Goal: Task Accomplishment & Management: Manage account settings

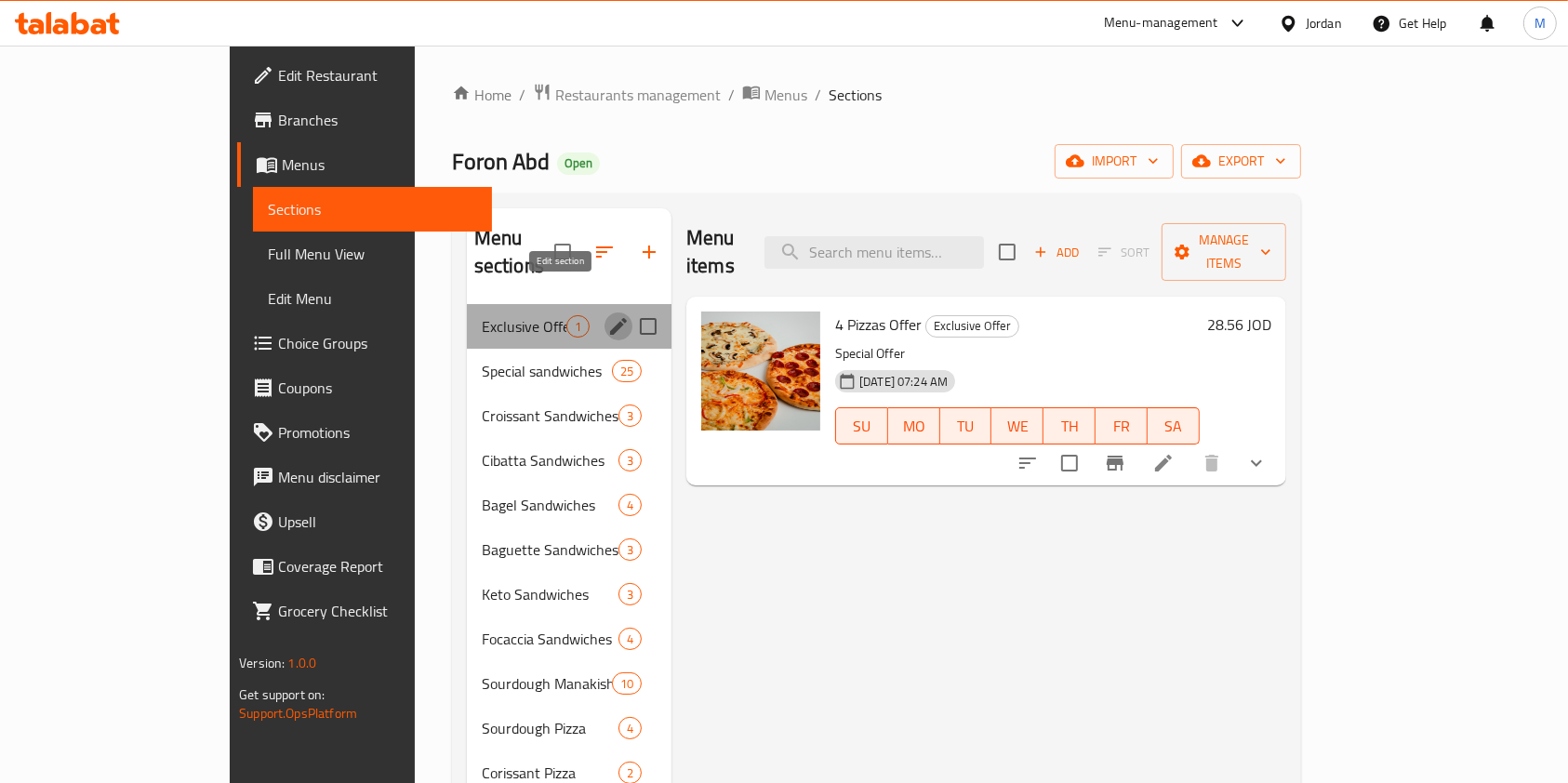
click at [607, 316] on icon "edit" at bounding box center [618, 327] width 22 height 22
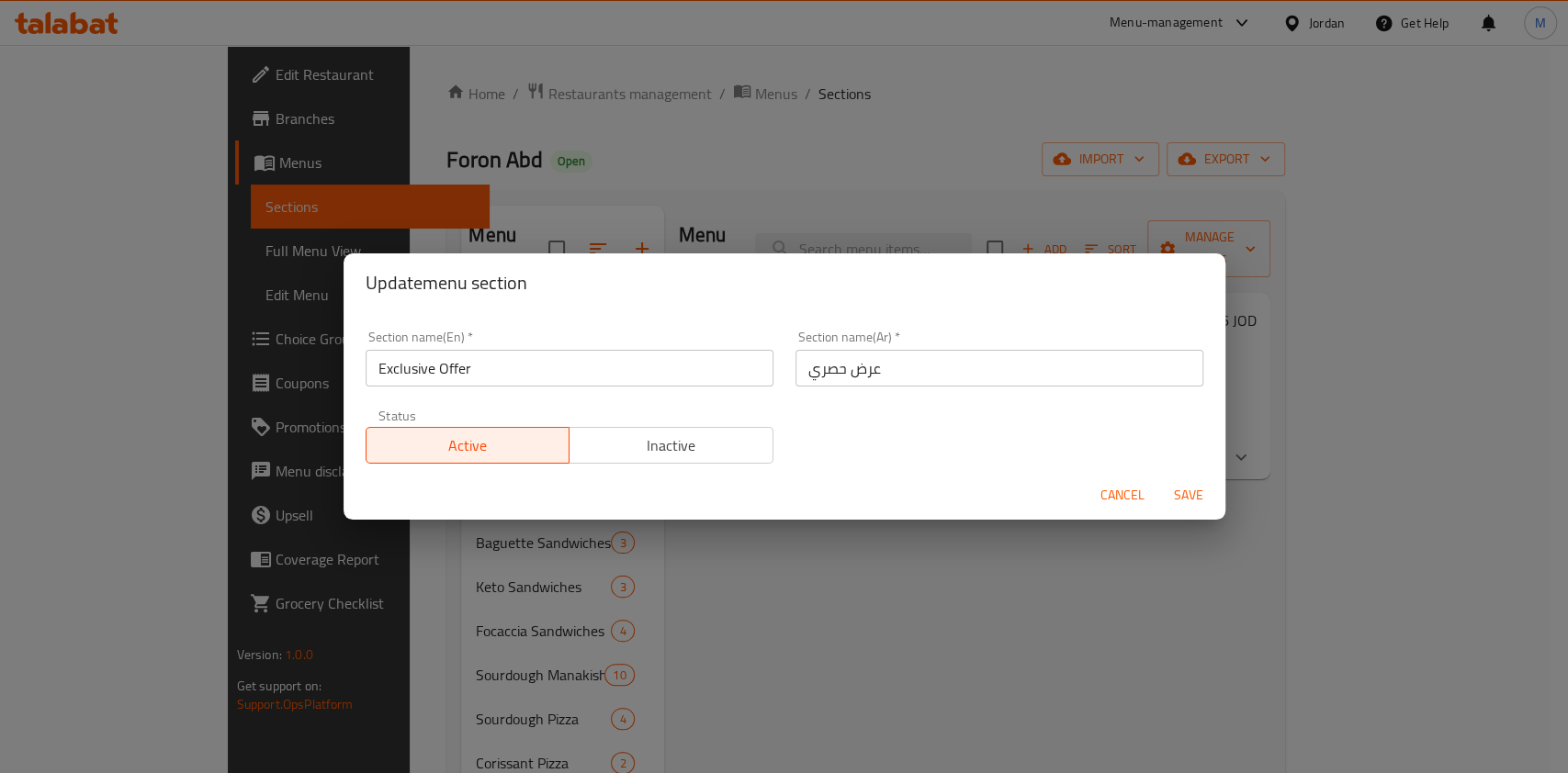
click at [737, 455] on span "Inactive" at bounding box center [671, 446] width 189 height 27
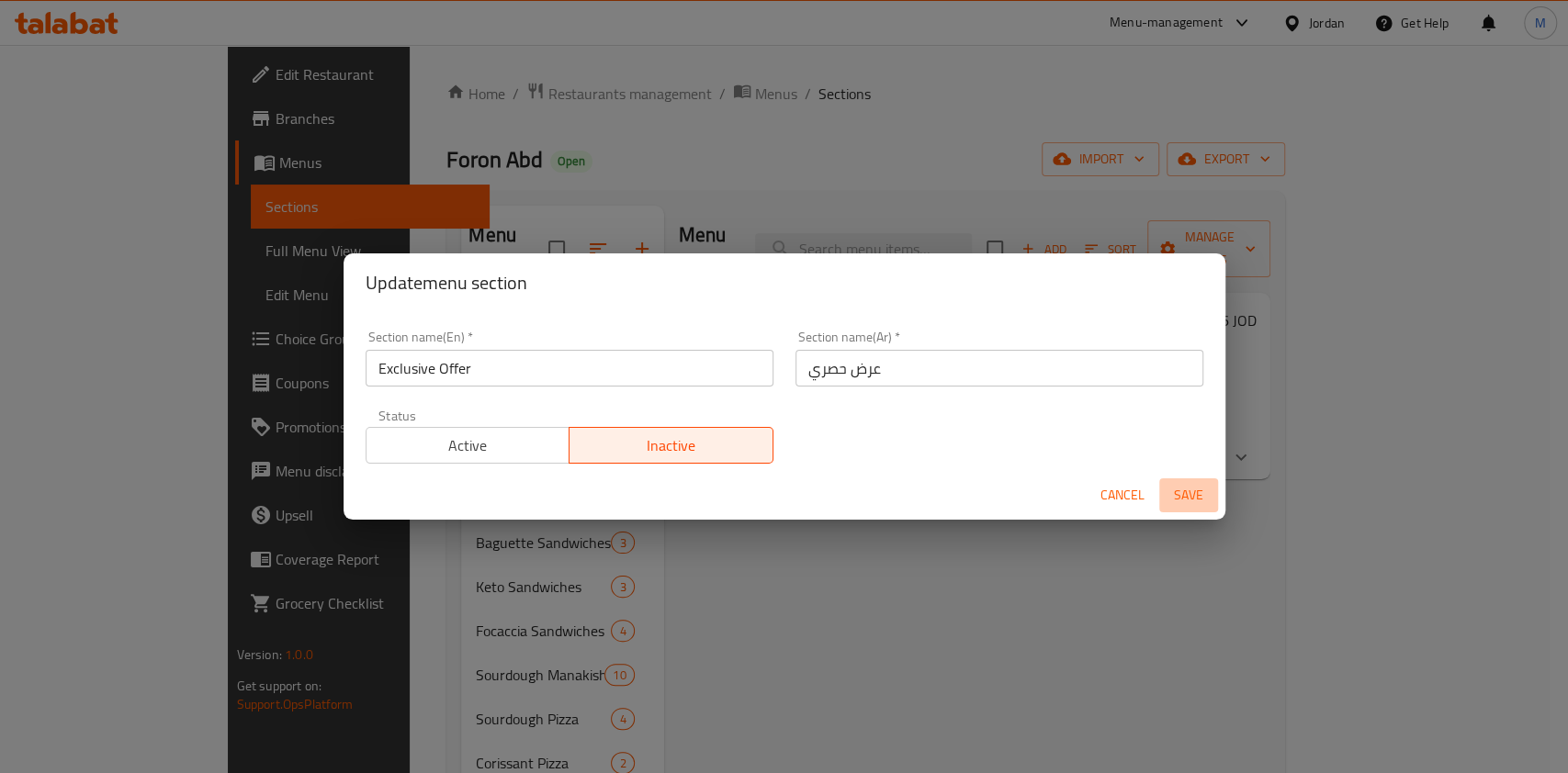
click at [1194, 503] on span "Save" at bounding box center [1189, 495] width 44 height 23
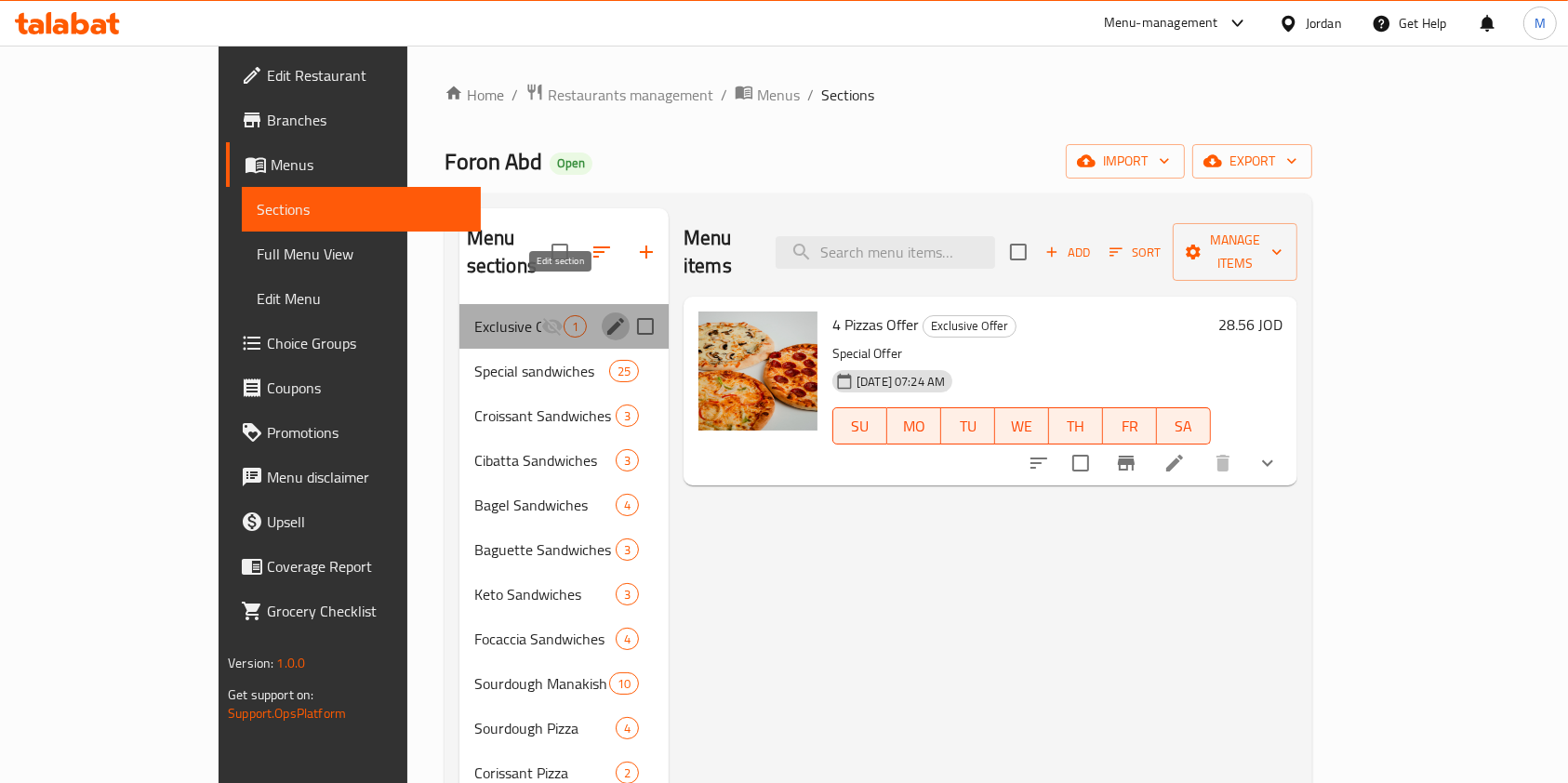
click at [604, 316] on icon "edit" at bounding box center [615, 327] width 22 height 22
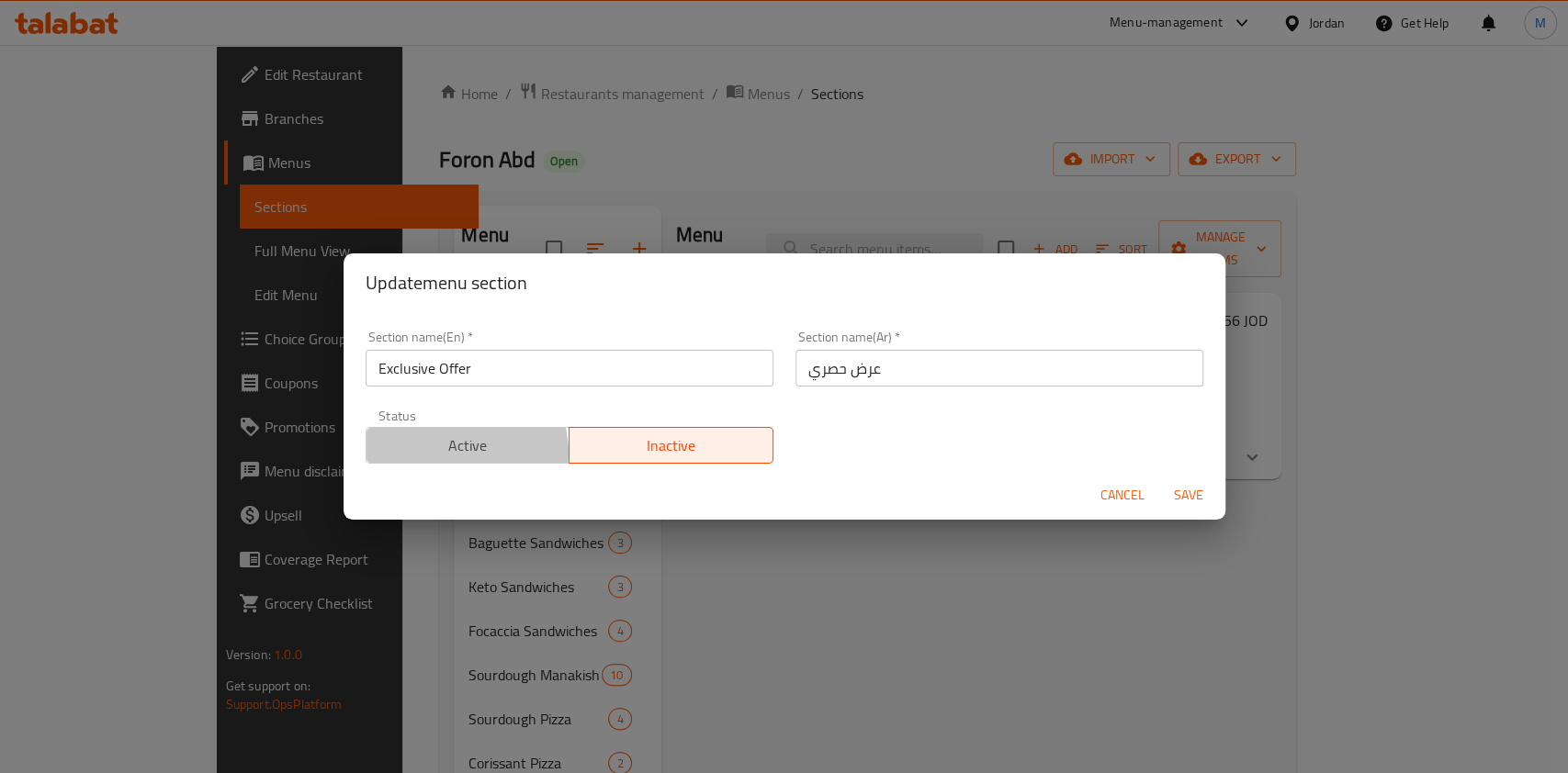
click at [456, 454] on span "Active" at bounding box center [469, 446] width 189 height 27
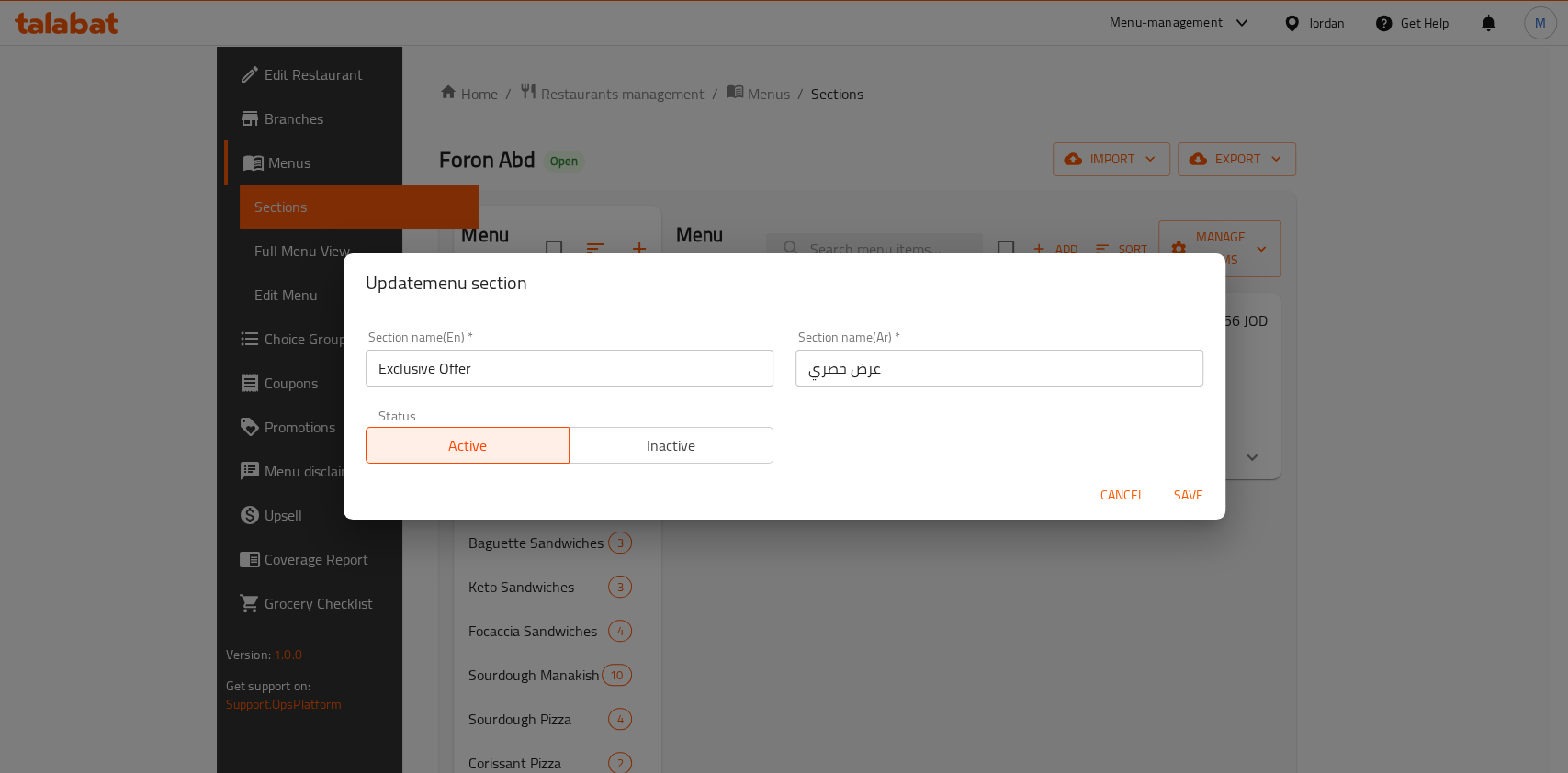
click at [1203, 485] on span "Save" at bounding box center [1189, 495] width 44 height 23
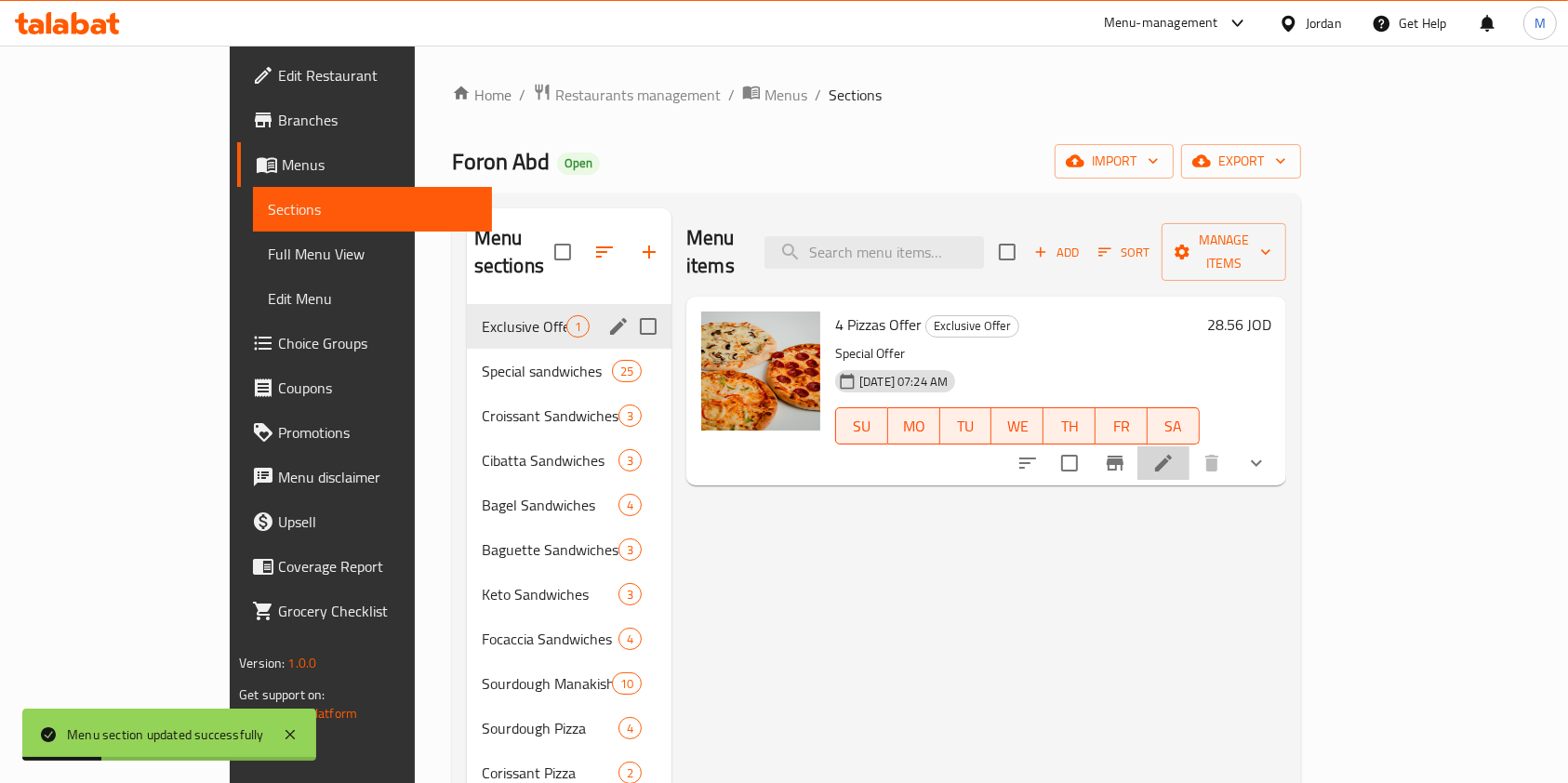
click at [1190, 452] on li at bounding box center [1164, 464] width 52 height 34
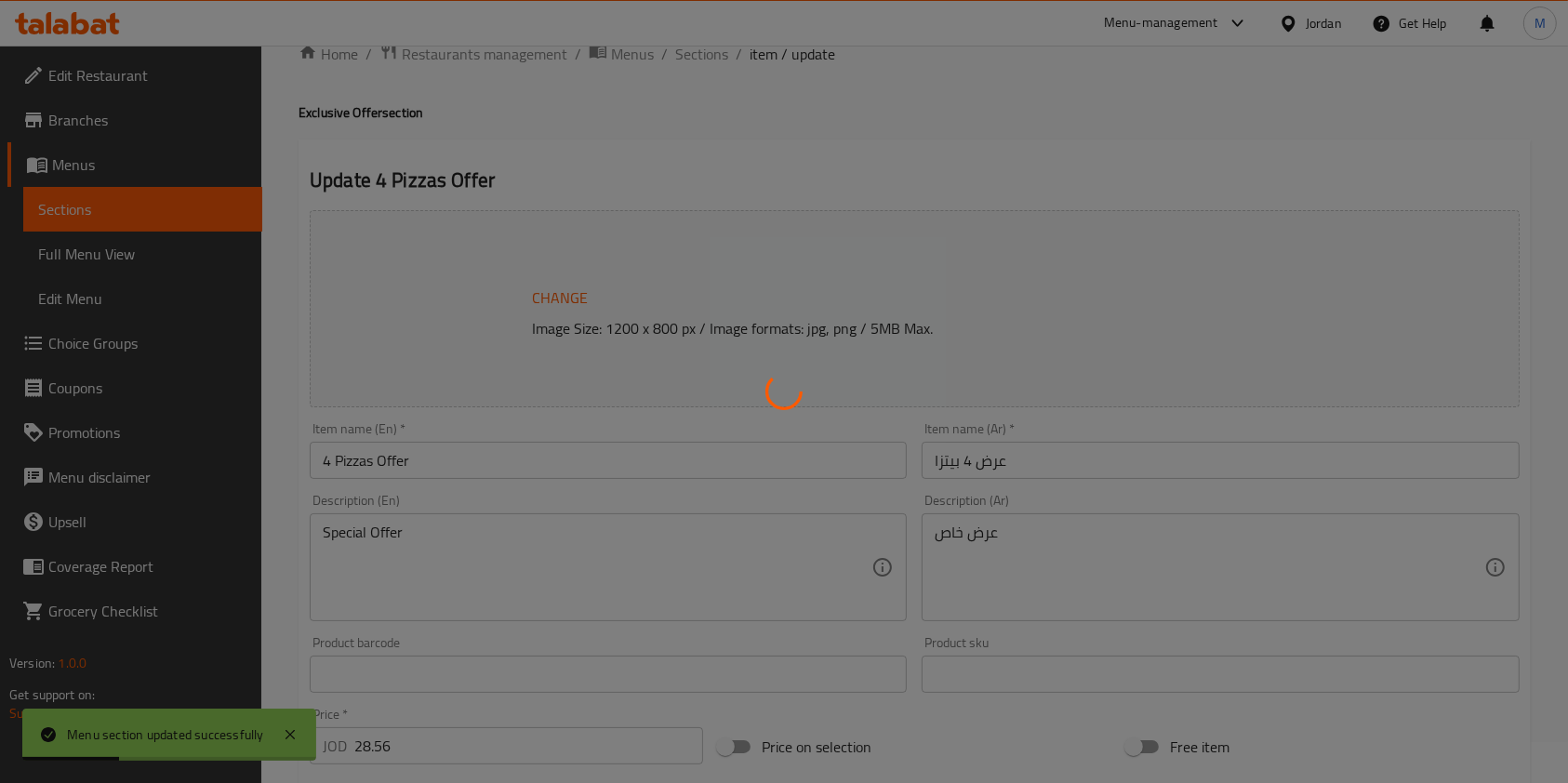
type input "اختيارك من البيتزا الاولى"
type input "1"
type input "اختيارك من البيتزا الثانية"
type input "1"
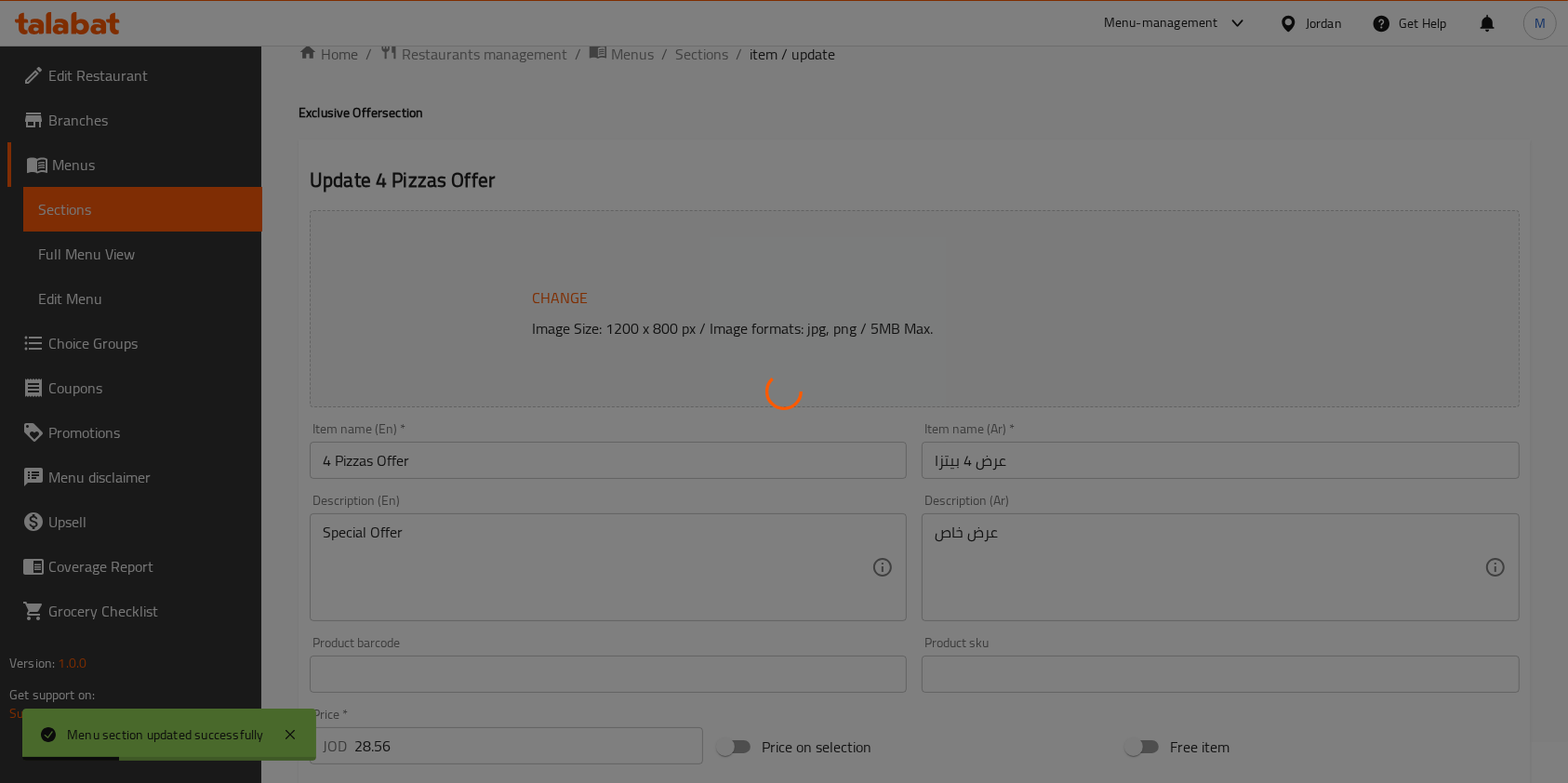
type input "1"
type input "اختيارك من البيتزا الثالثة"
type input "1"
type input "اختيارك من البيتزا الرابعة"
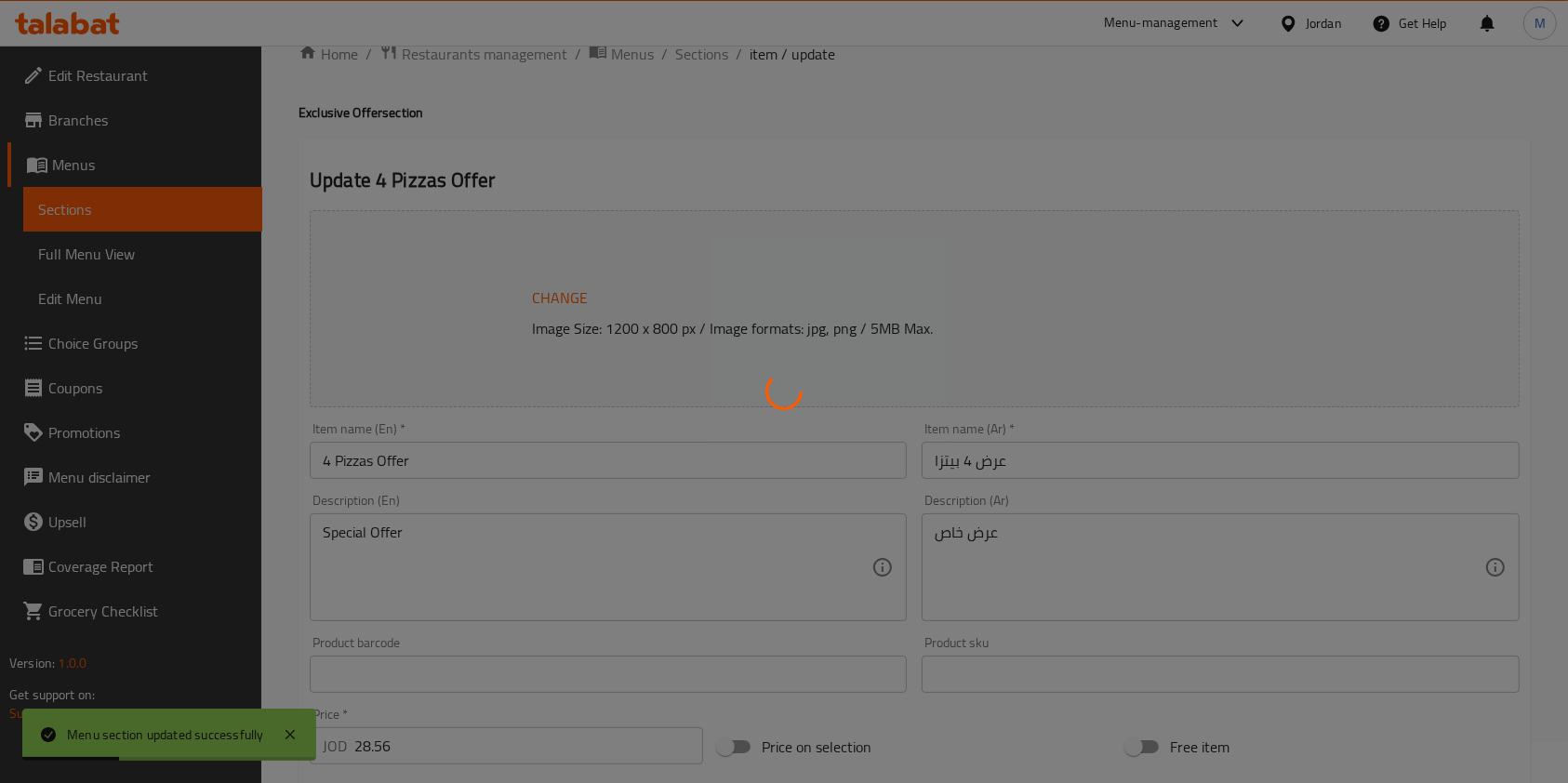
type input "1"
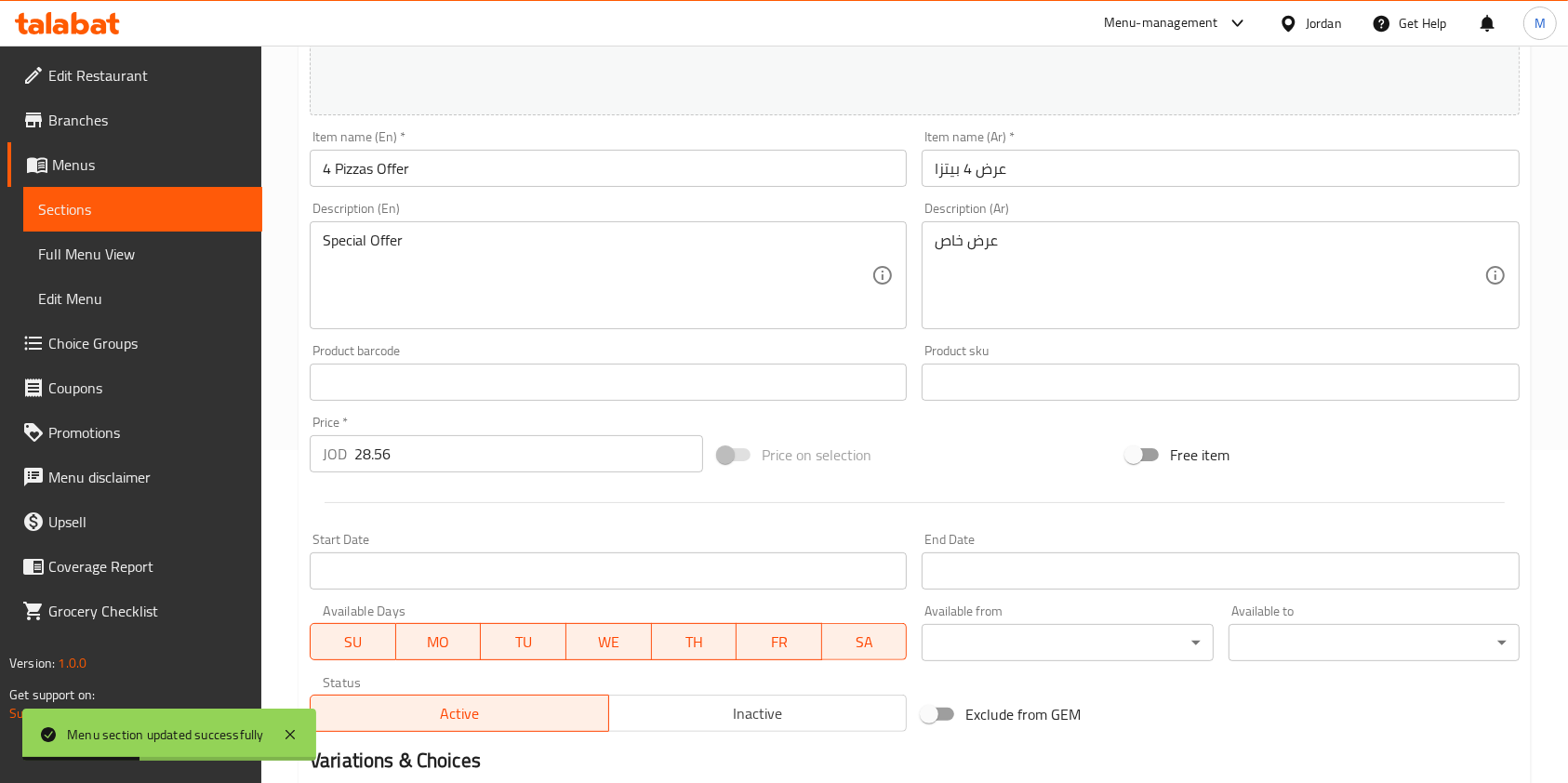
scroll to position [372, 0]
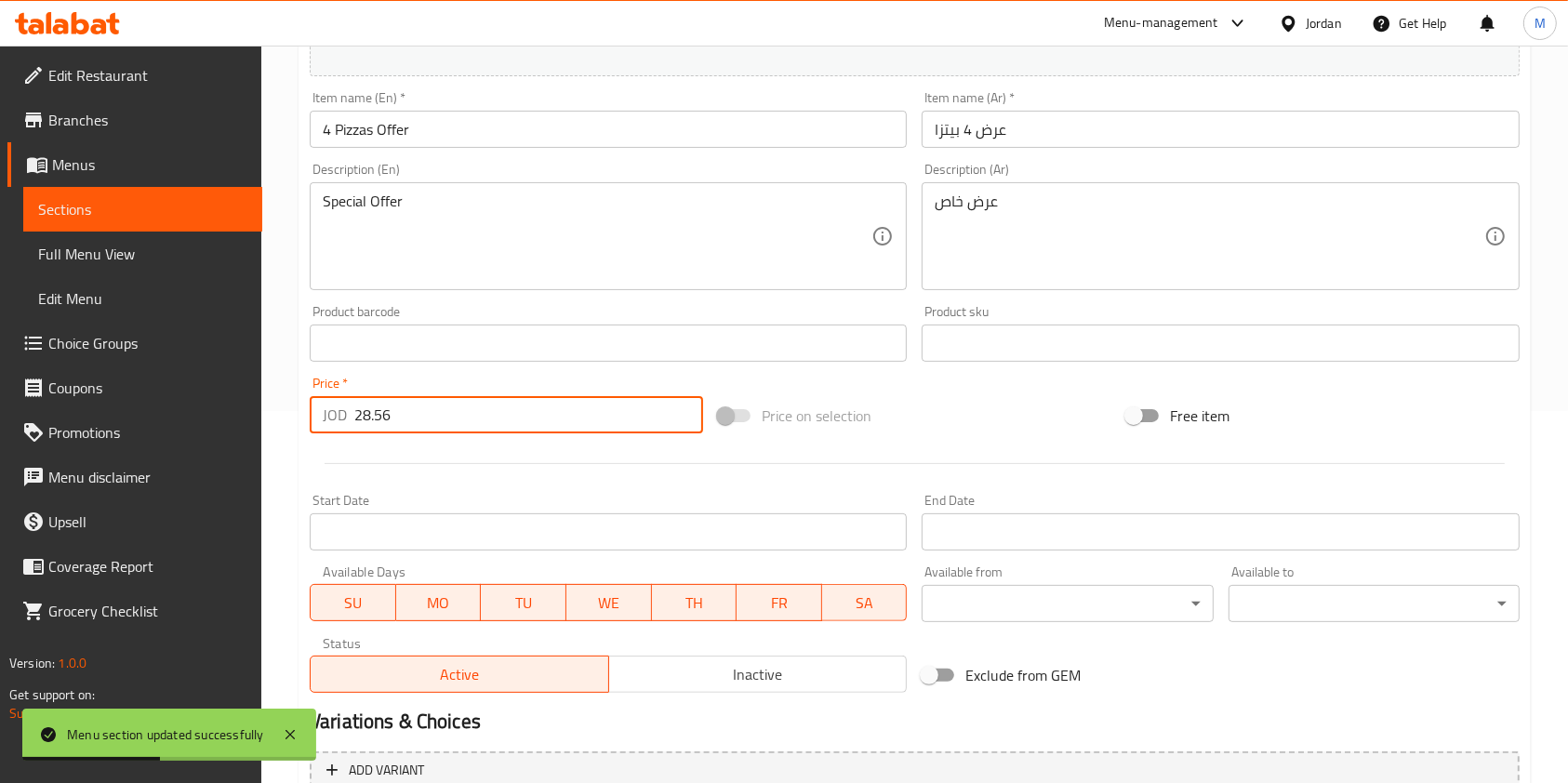
drag, startPoint x: 417, startPoint y: 398, endPoint x: 0, endPoint y: 389, distance: 417.1
click at [0, 389] on div "Edit Restaurant Branches Menus Sections Full Menu View Edit Menu Choice Groups …" at bounding box center [784, 451] width 1568 height 1555
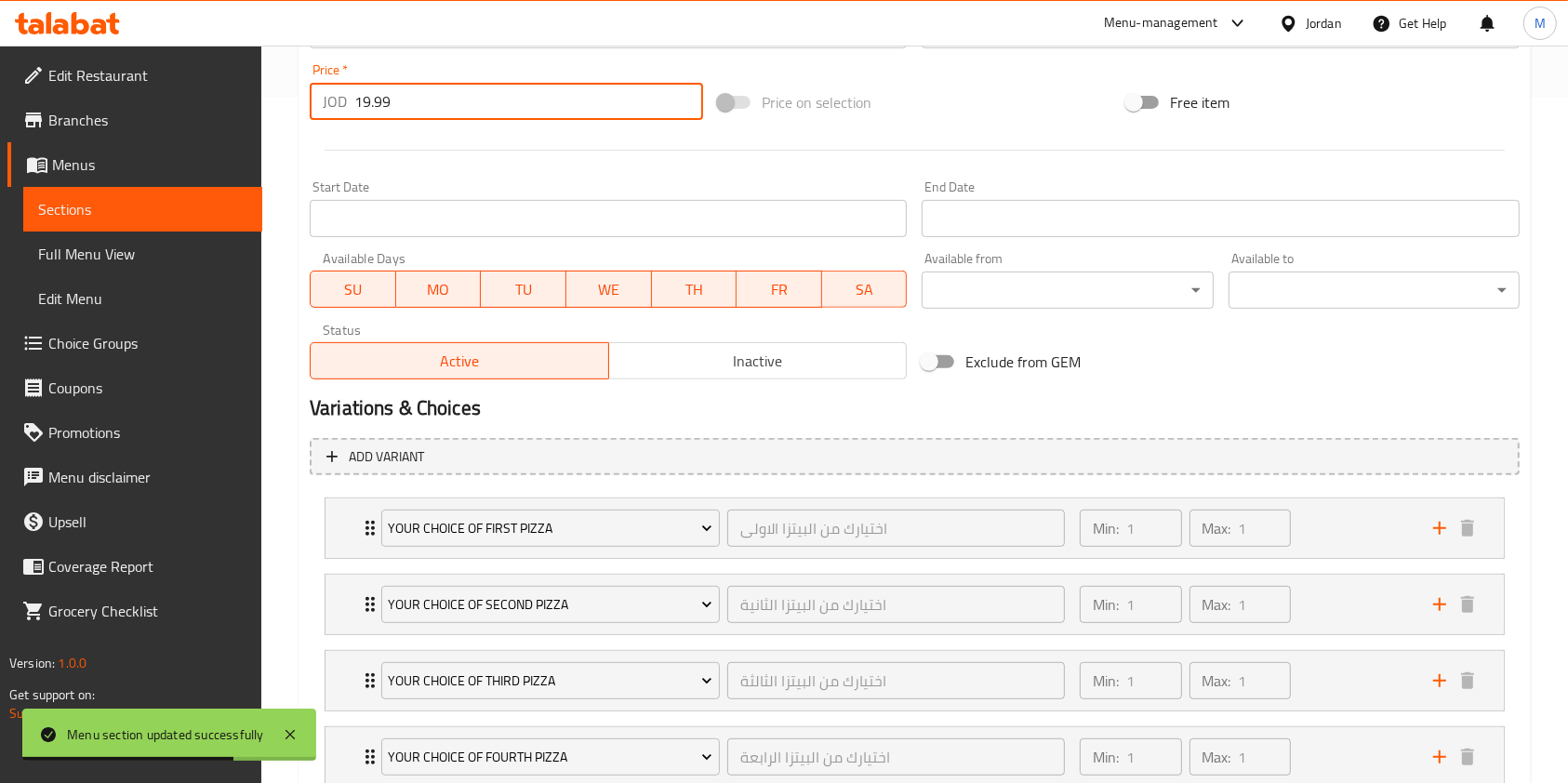
scroll to position [817, 0]
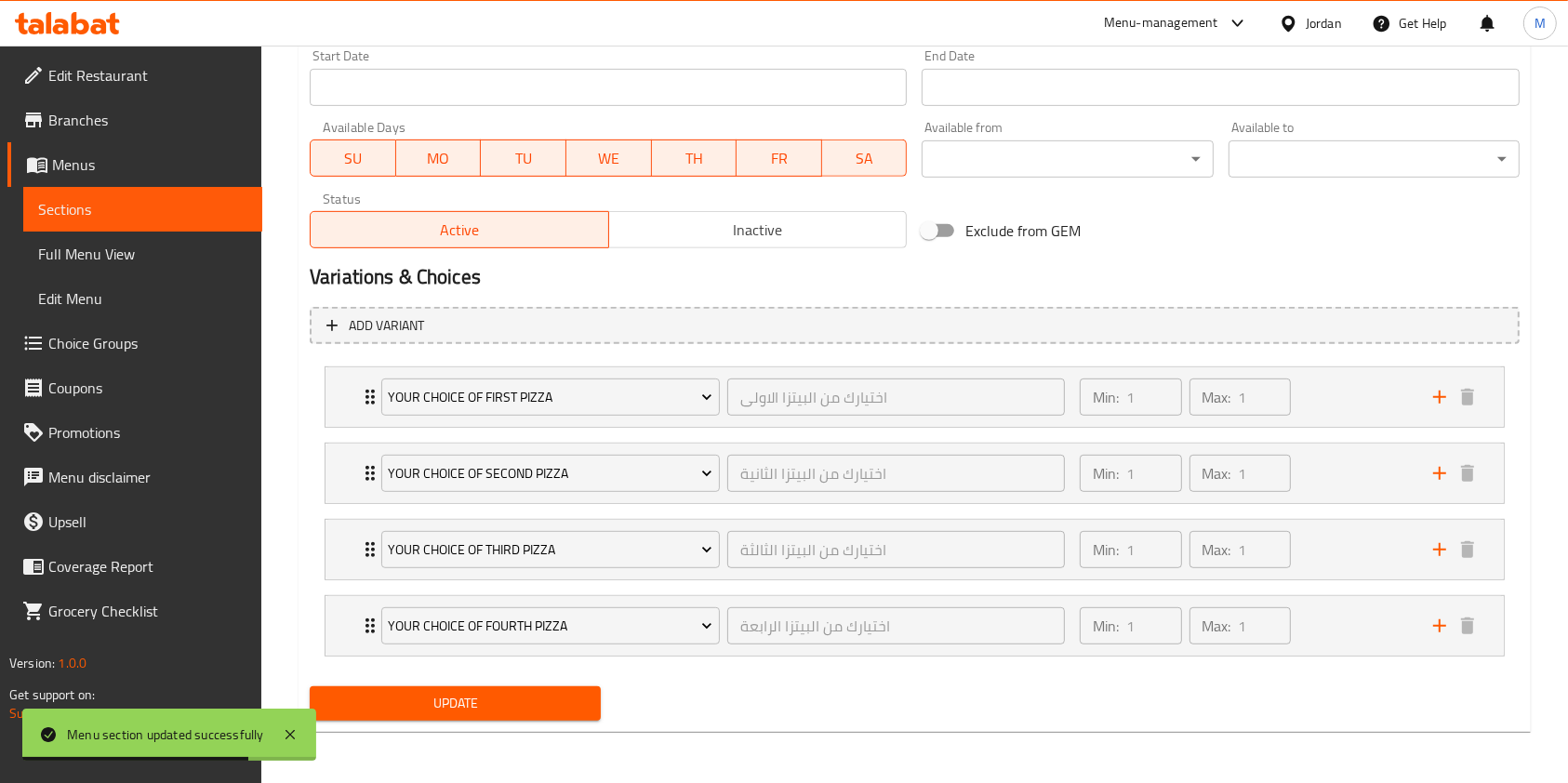
type input "19.99"
click at [541, 716] on button "Update" at bounding box center [455, 703] width 291 height 34
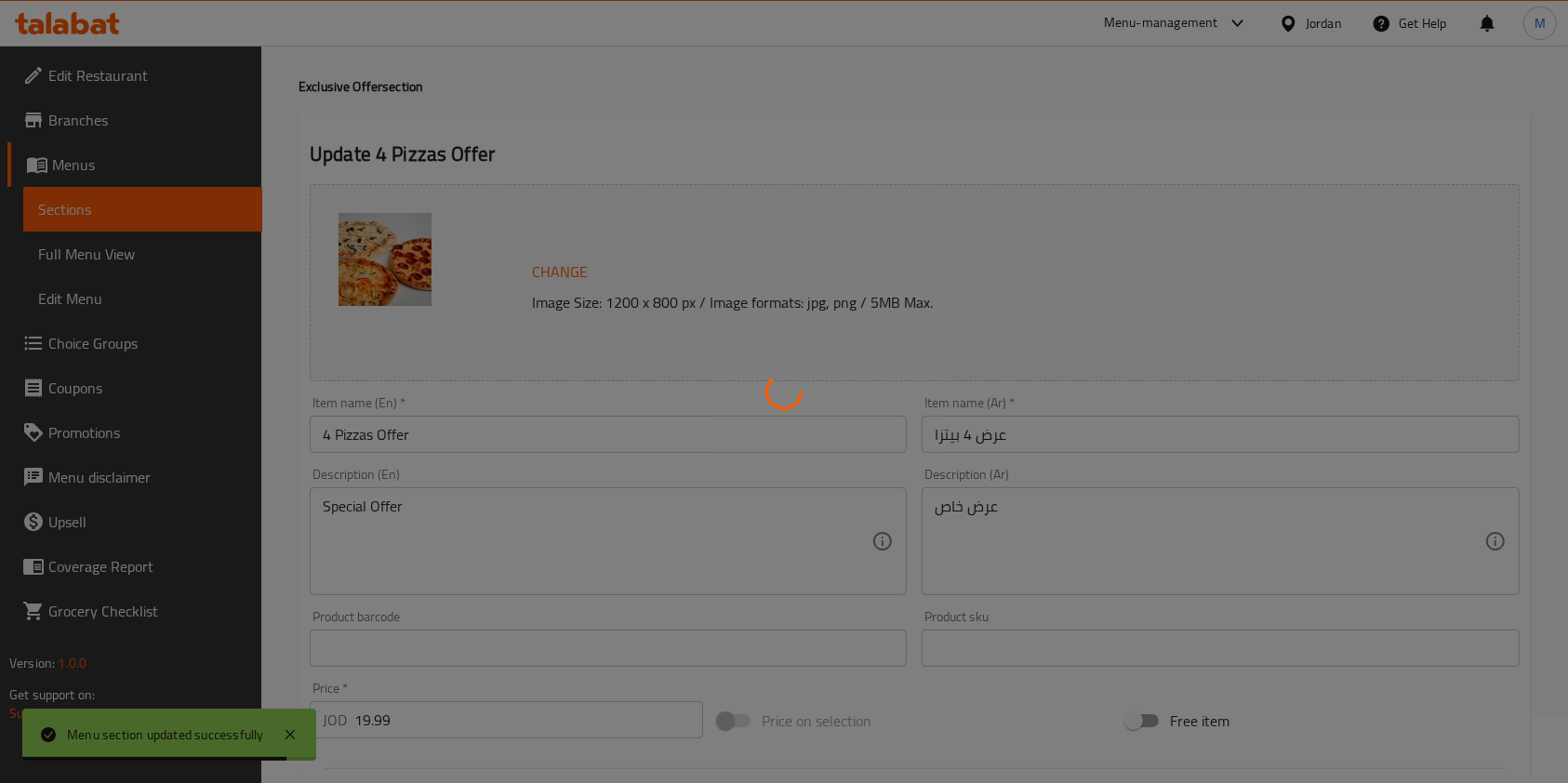
scroll to position [0, 0]
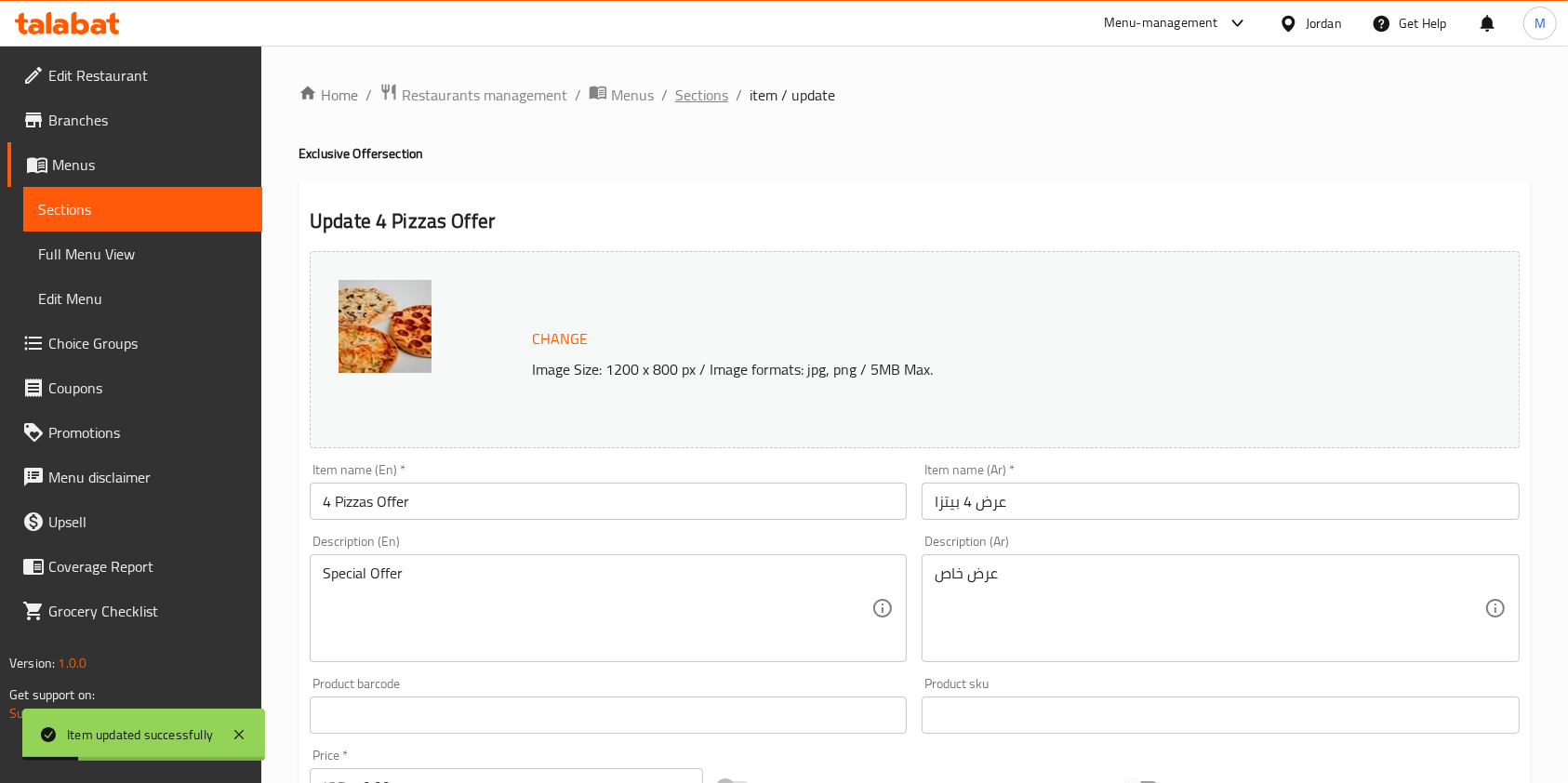
click at [694, 96] on span "Sections" at bounding box center [701, 95] width 53 height 22
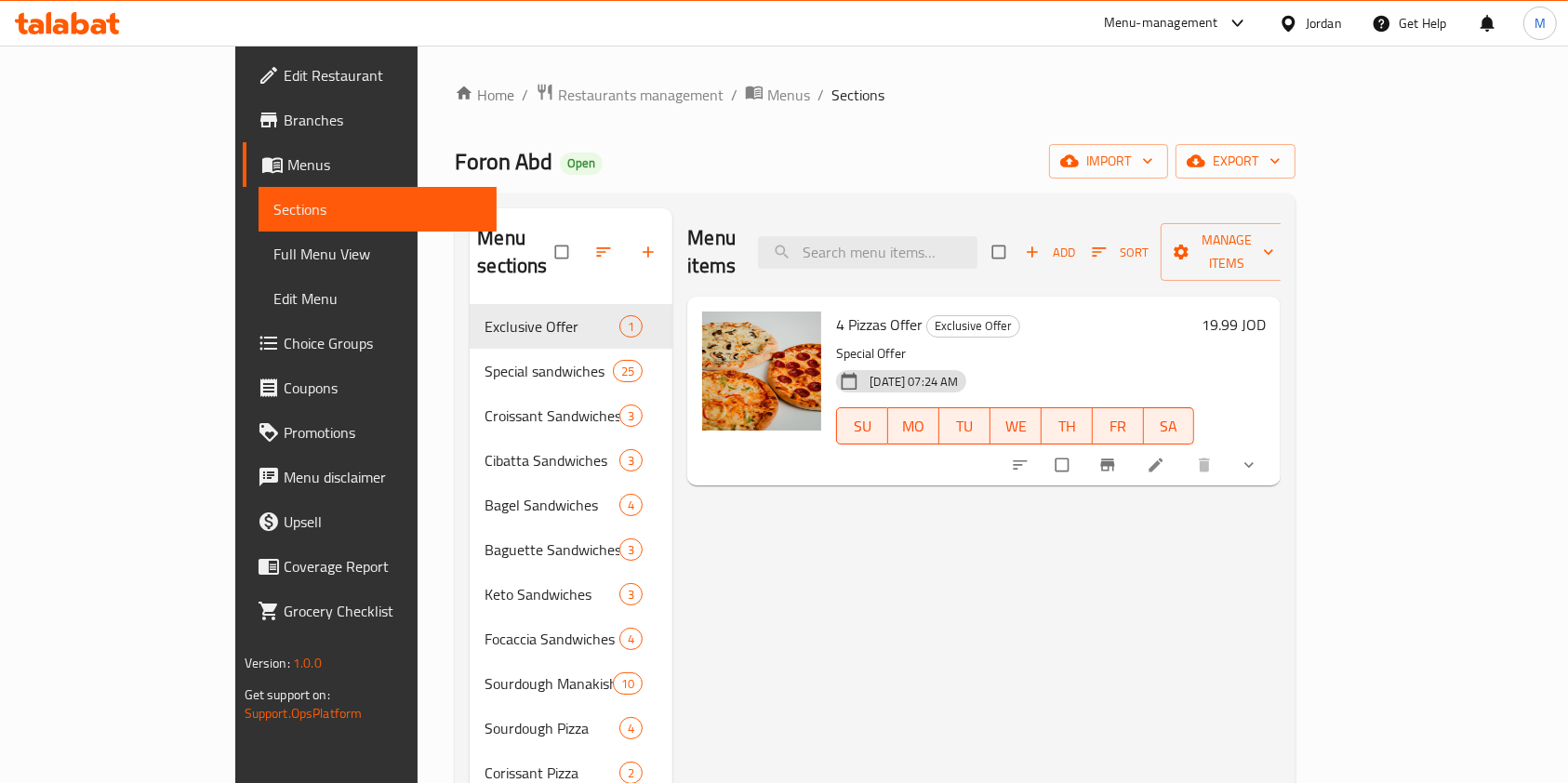
click at [284, 130] on span "Branches" at bounding box center [384, 120] width 199 height 22
